Goal: Find specific page/section: Find specific page/section

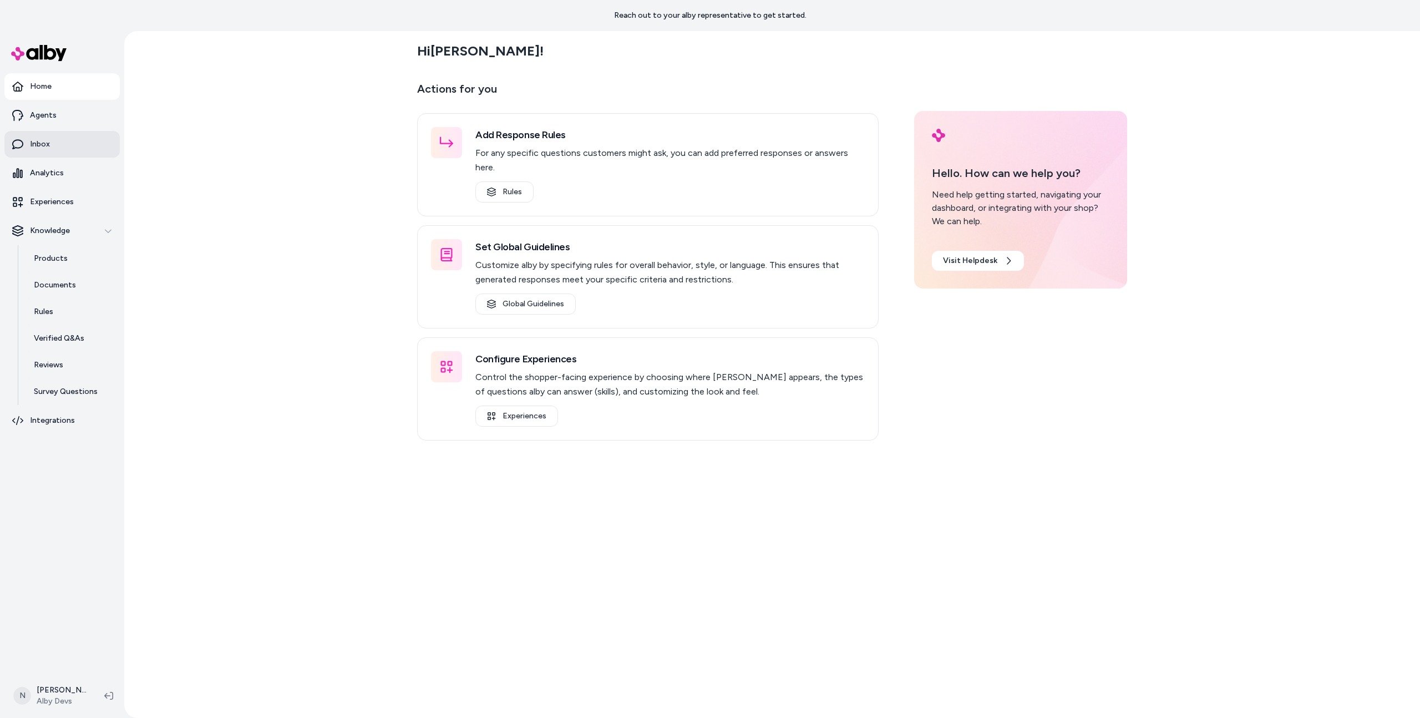
click at [92, 153] on link "Inbox" at bounding box center [61, 144] width 115 height 27
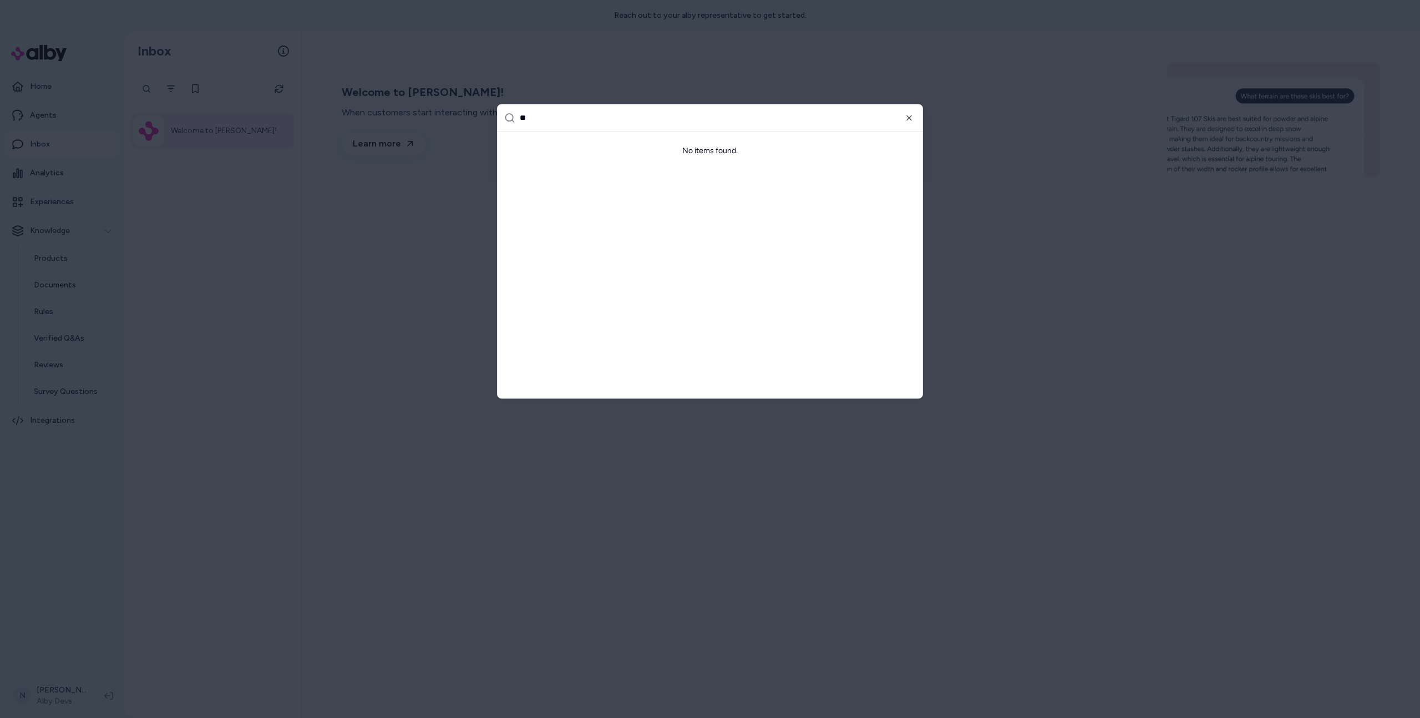
type input "***"
